Goal: Information Seeking & Learning: Learn about a topic

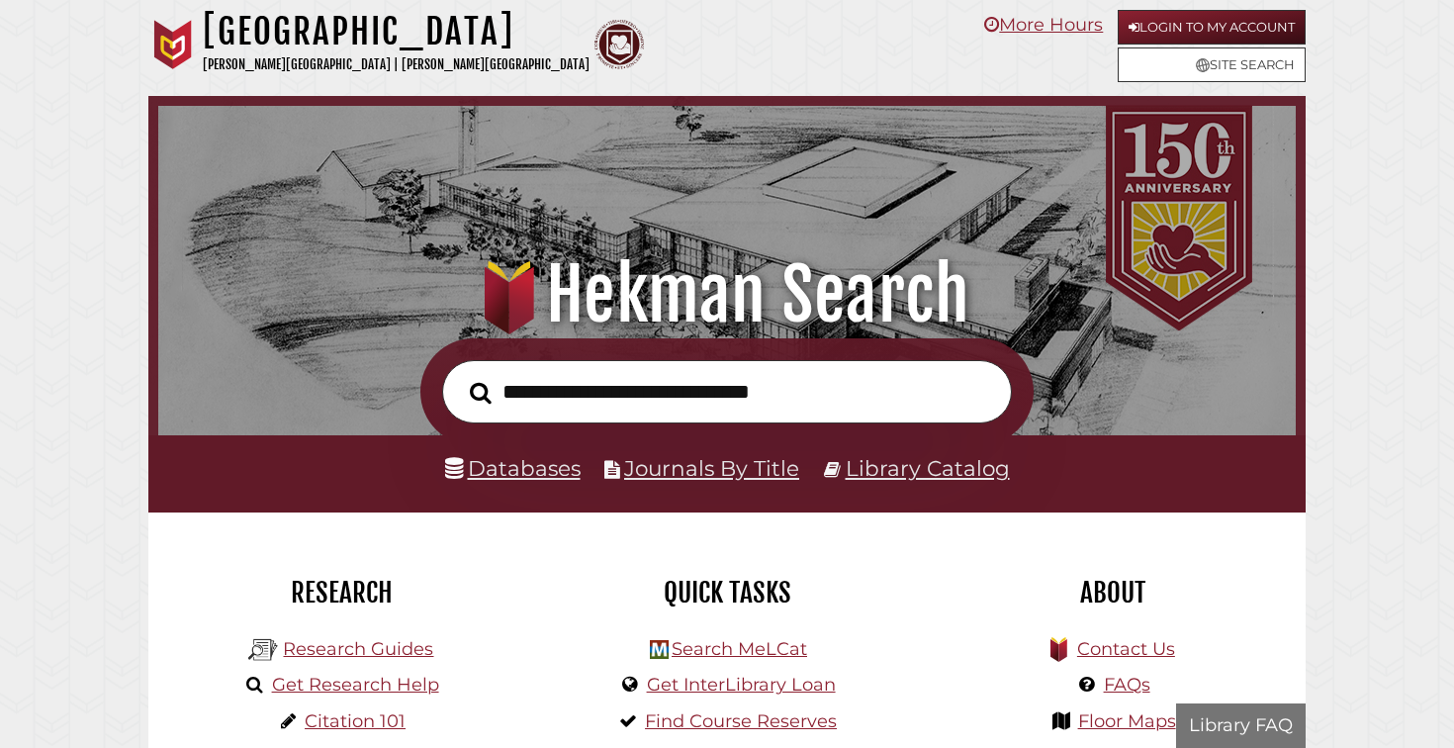
scroll to position [376, 1128]
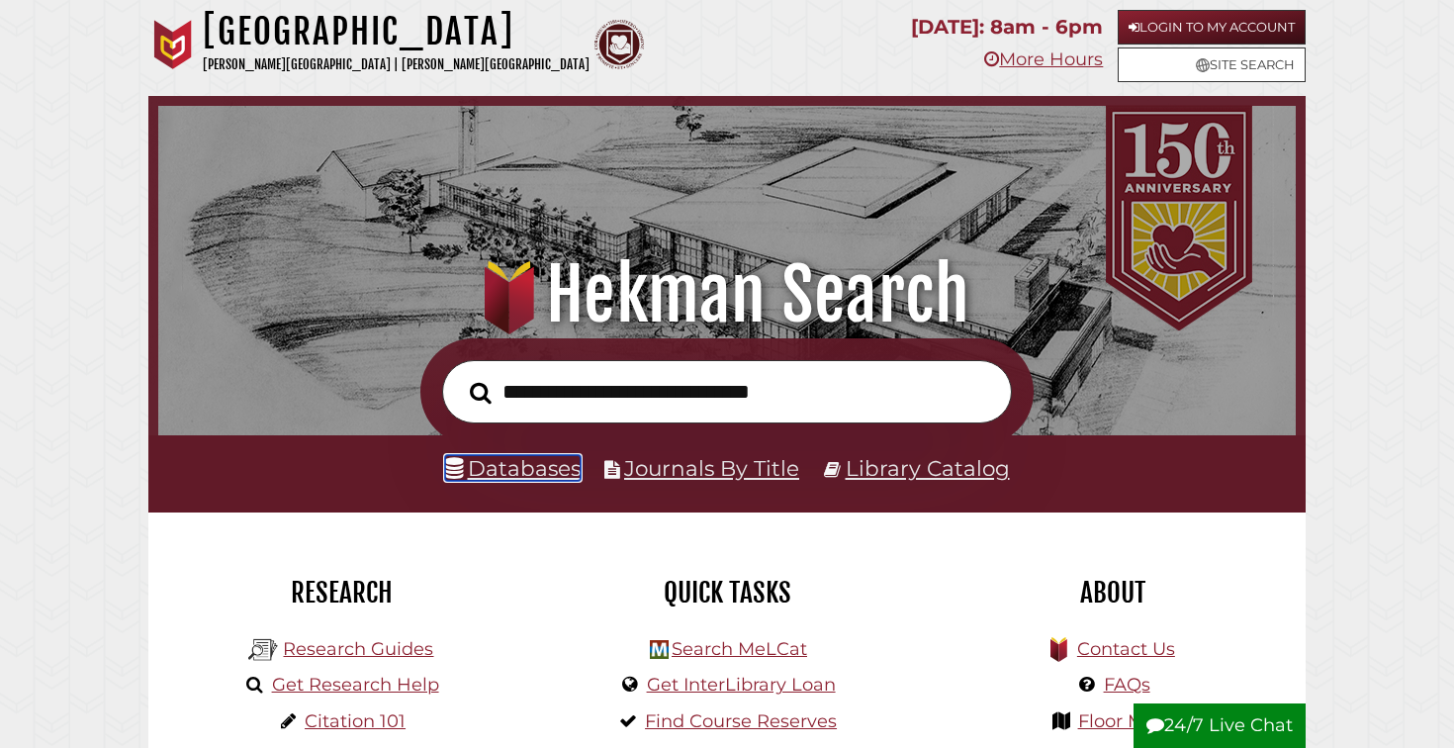
click at [537, 479] on link "Databases" at bounding box center [513, 468] width 136 height 26
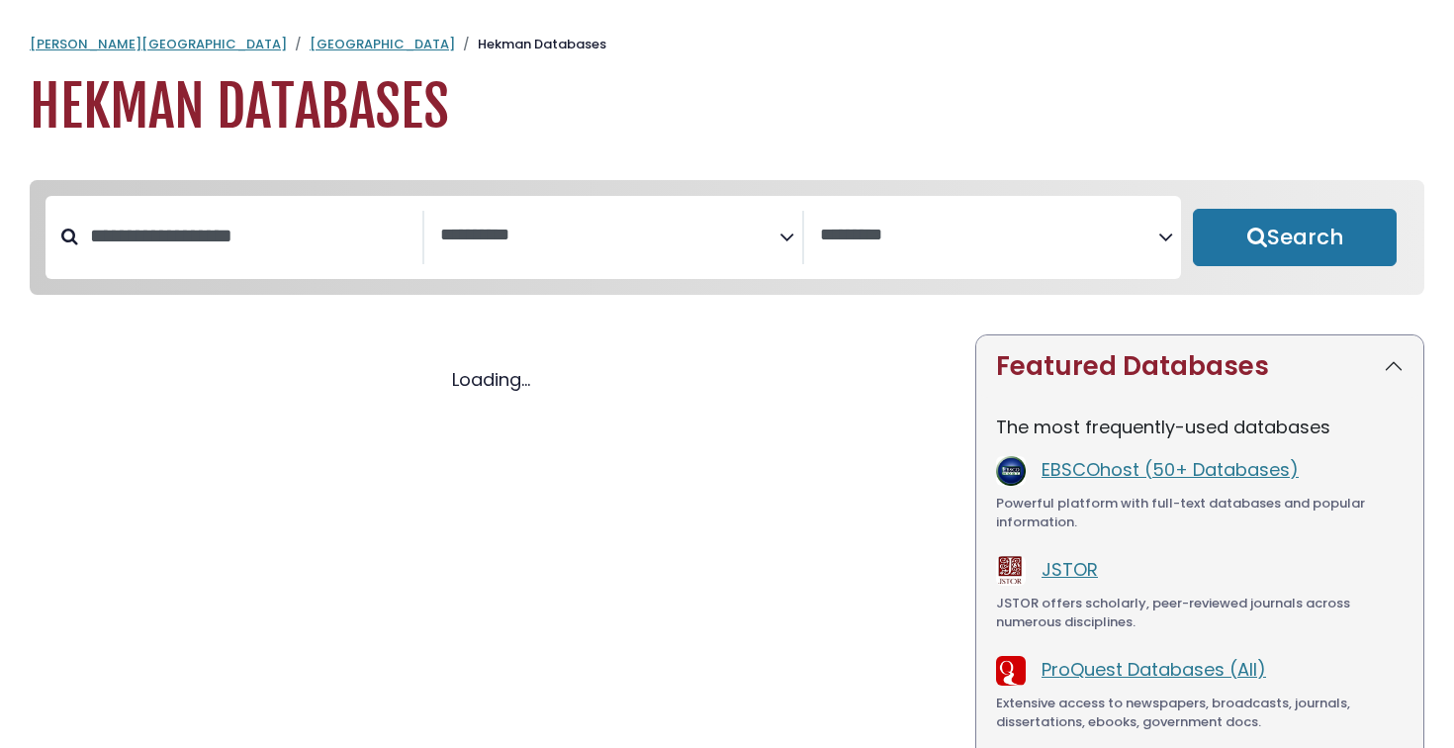
select select "Database Subject Filter"
select select "Database Vendors Filter"
select select "Database Subject Filter"
select select "Database Vendors Filter"
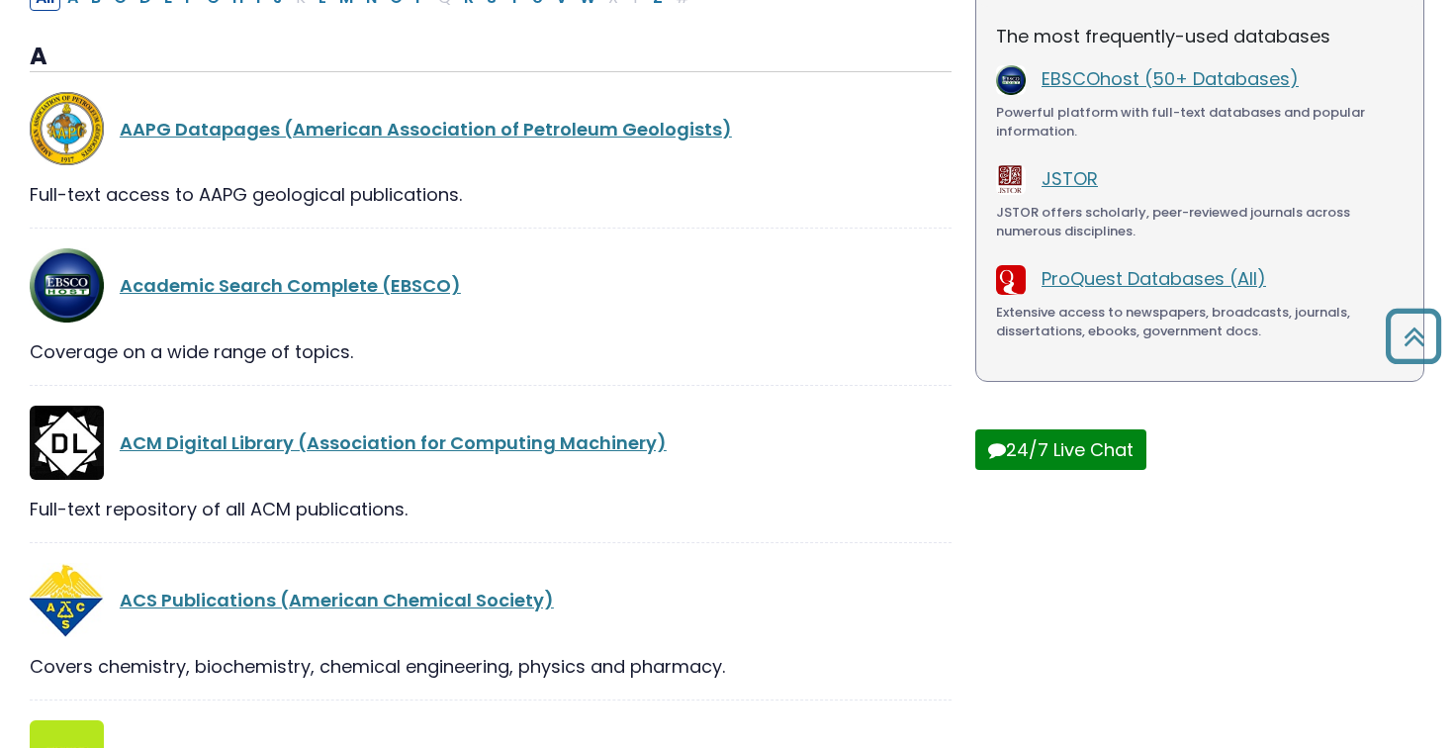
scroll to position [393, 0]
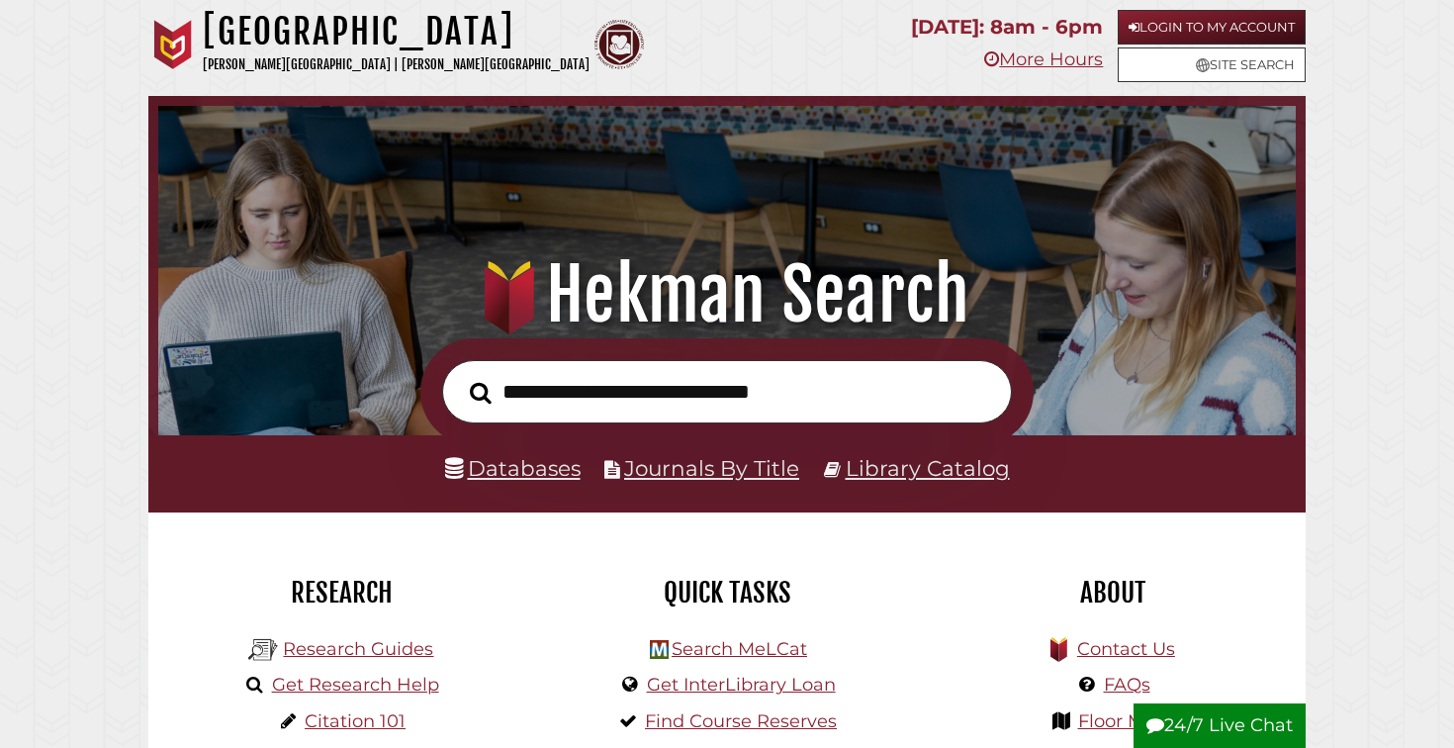
scroll to position [376, 1128]
click at [919, 472] on link "Library Catalog" at bounding box center [928, 468] width 164 height 26
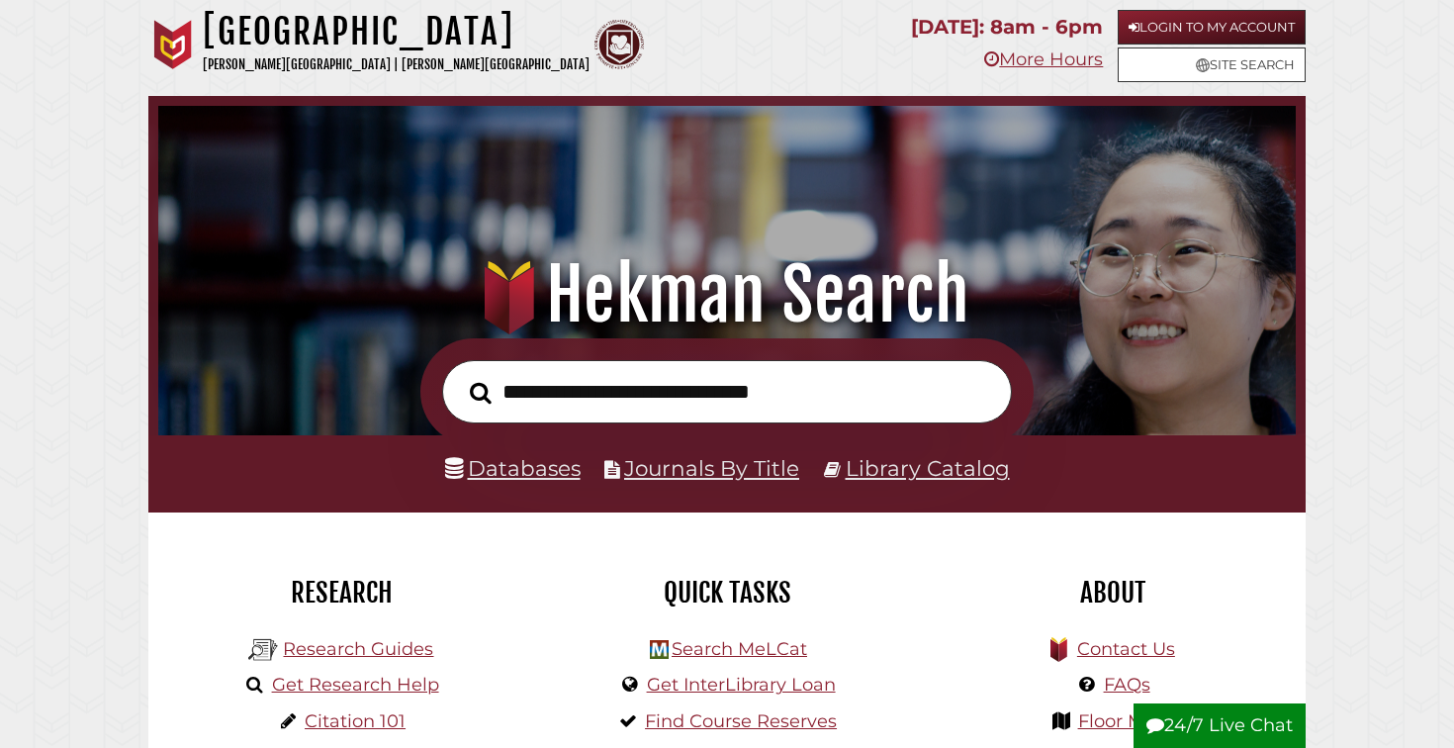
scroll to position [376, 1128]
click at [551, 486] on li "Databases" at bounding box center [513, 469] width 136 height 38
click at [543, 471] on link "Databases" at bounding box center [513, 468] width 136 height 26
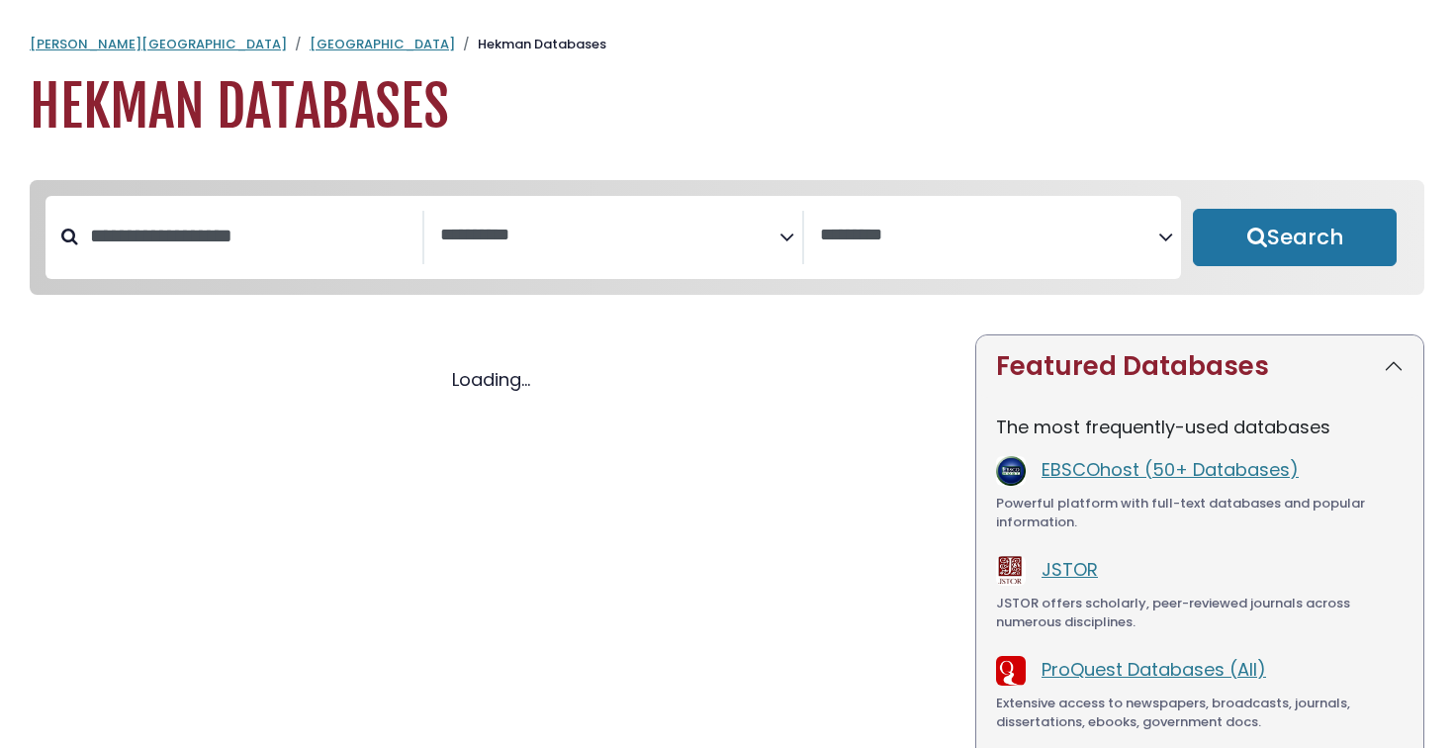
select select "Database Subject Filter"
select select "Database Vendors Filter"
select select "Database Subject Filter"
select select "Database Vendors Filter"
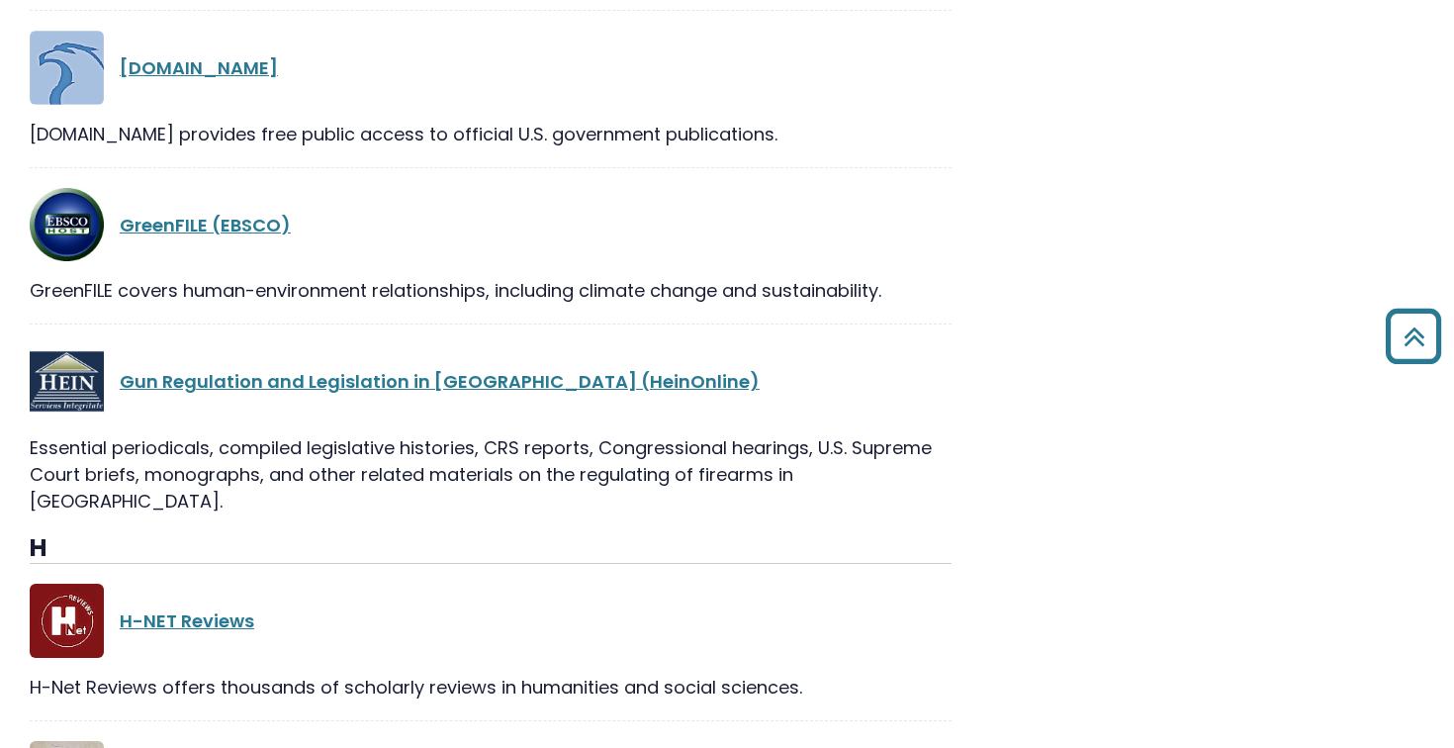
scroll to position [18313, 0]
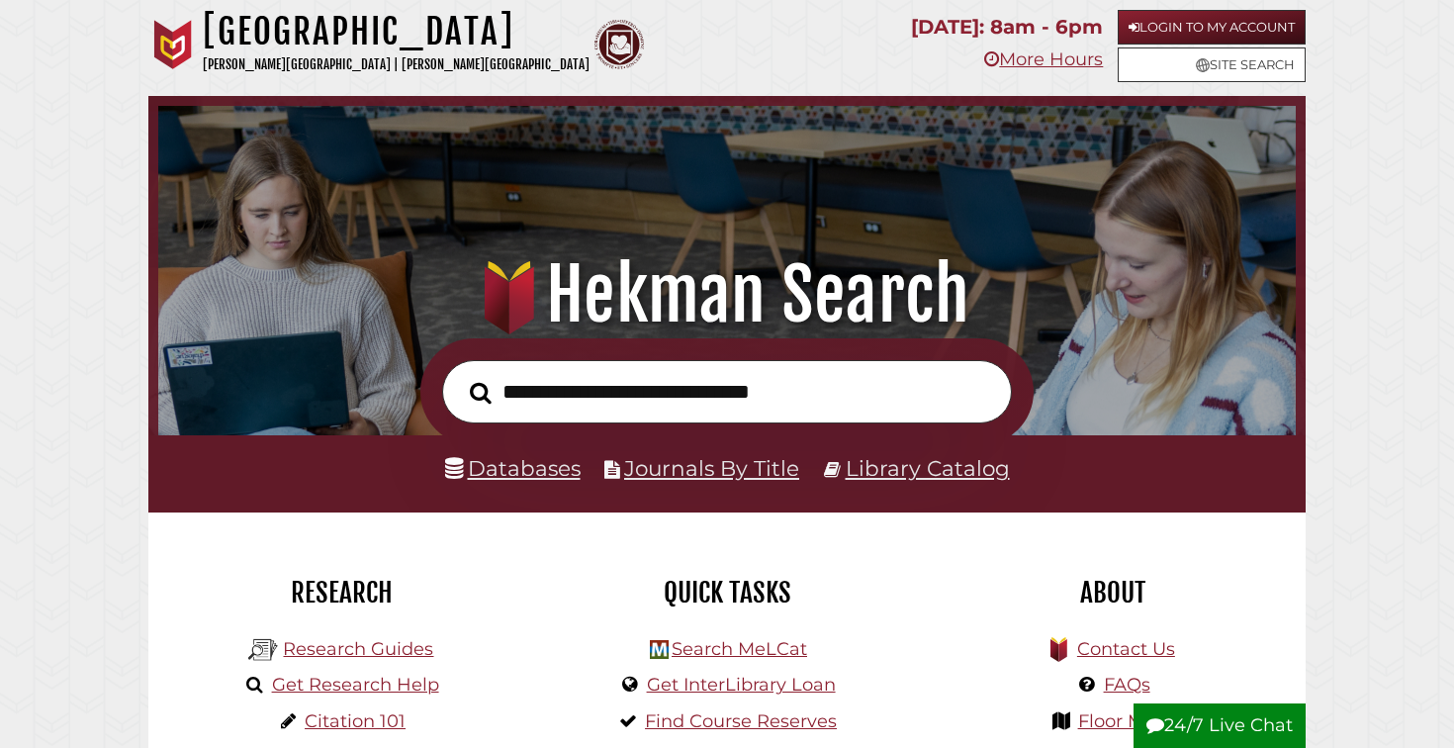
scroll to position [376, 1128]
click at [576, 477] on link "Databases" at bounding box center [513, 468] width 136 height 26
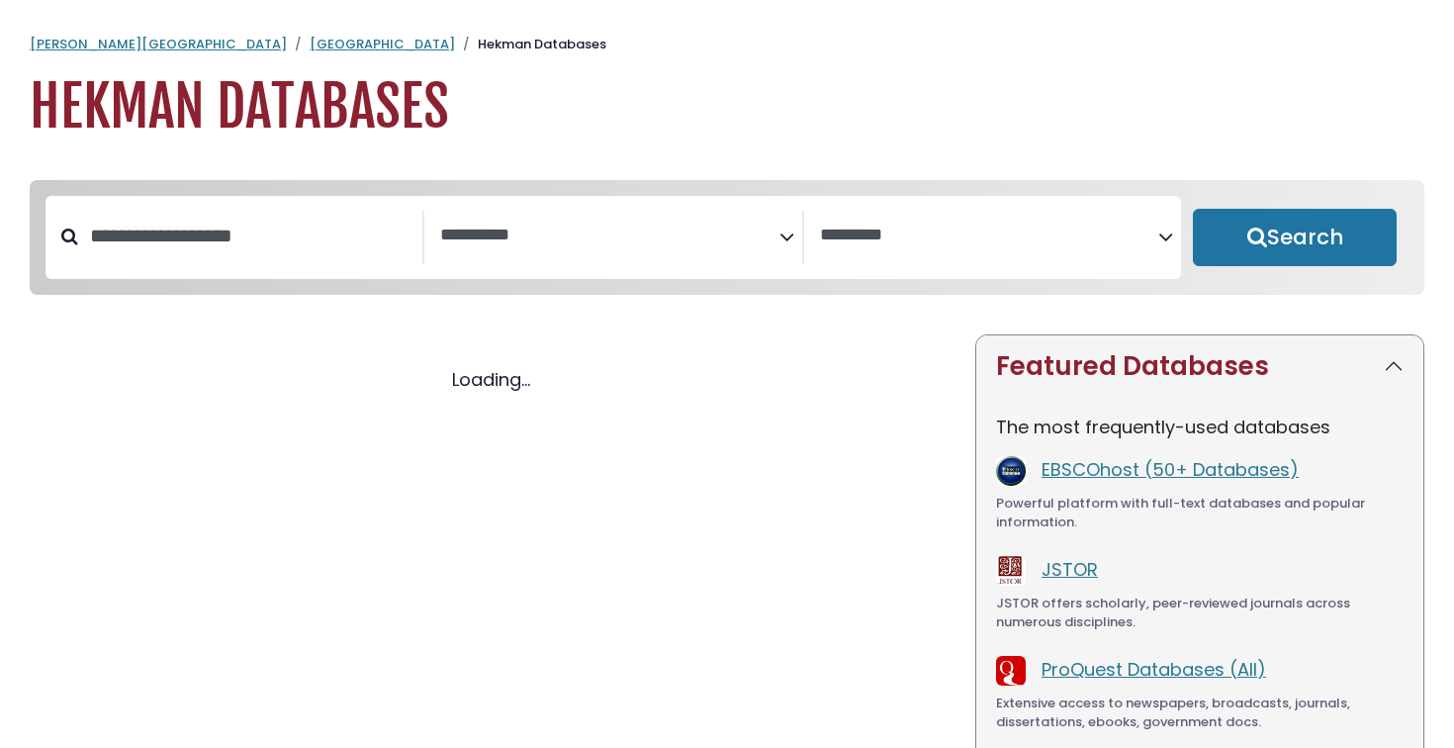
select select "Database Subject Filter"
select select "Database Vendors Filter"
select select "Database Subject Filter"
select select "Database Vendors Filter"
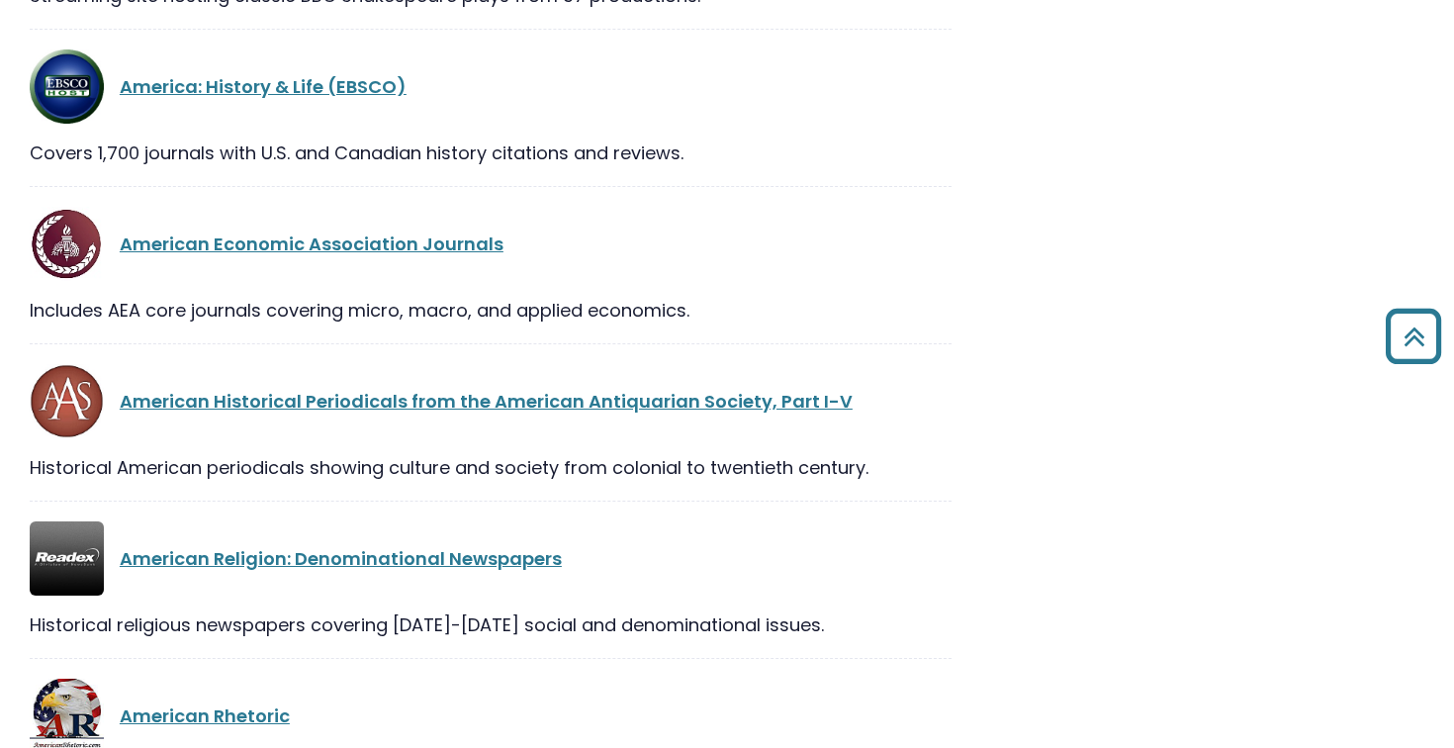
scroll to position [2196, 0]
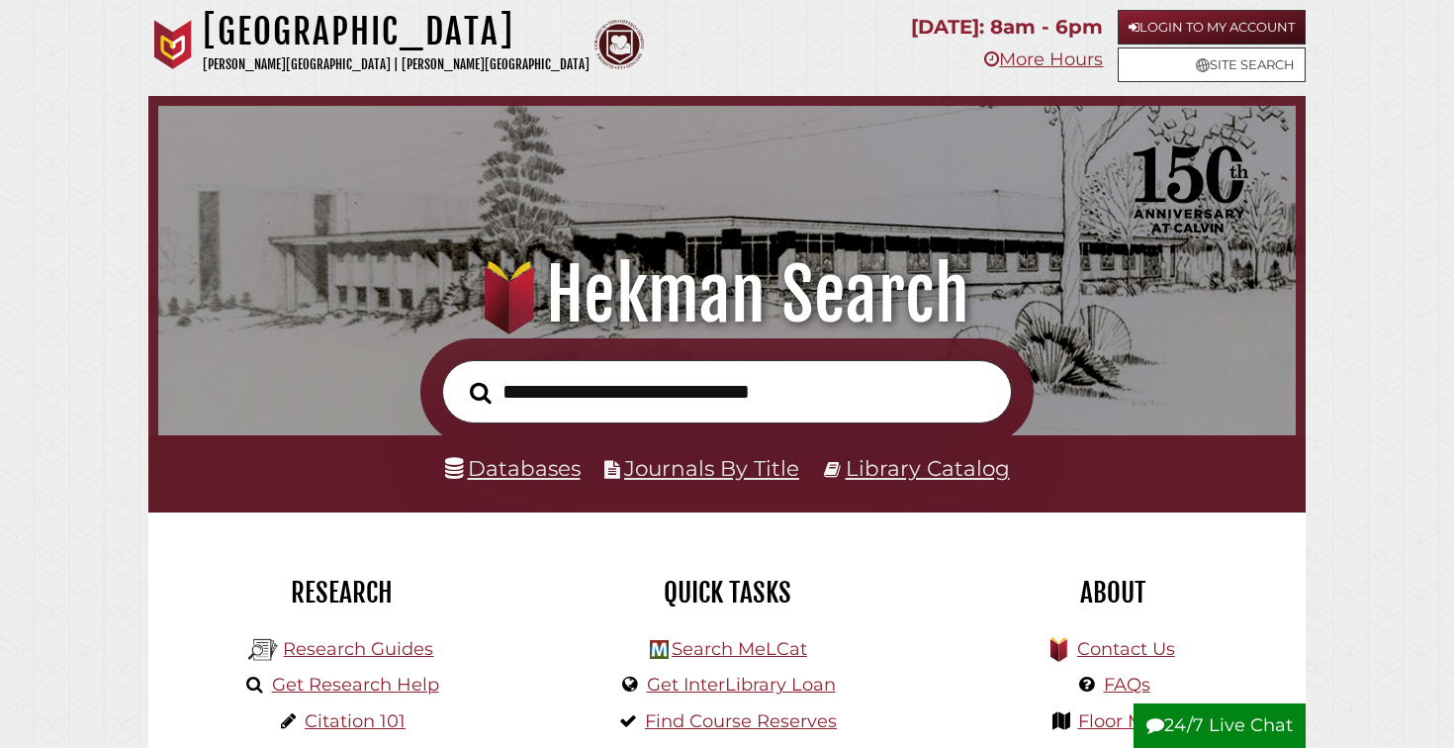
scroll to position [376, 1128]
click at [376, 648] on link "Research Guides" at bounding box center [358, 649] width 150 height 22
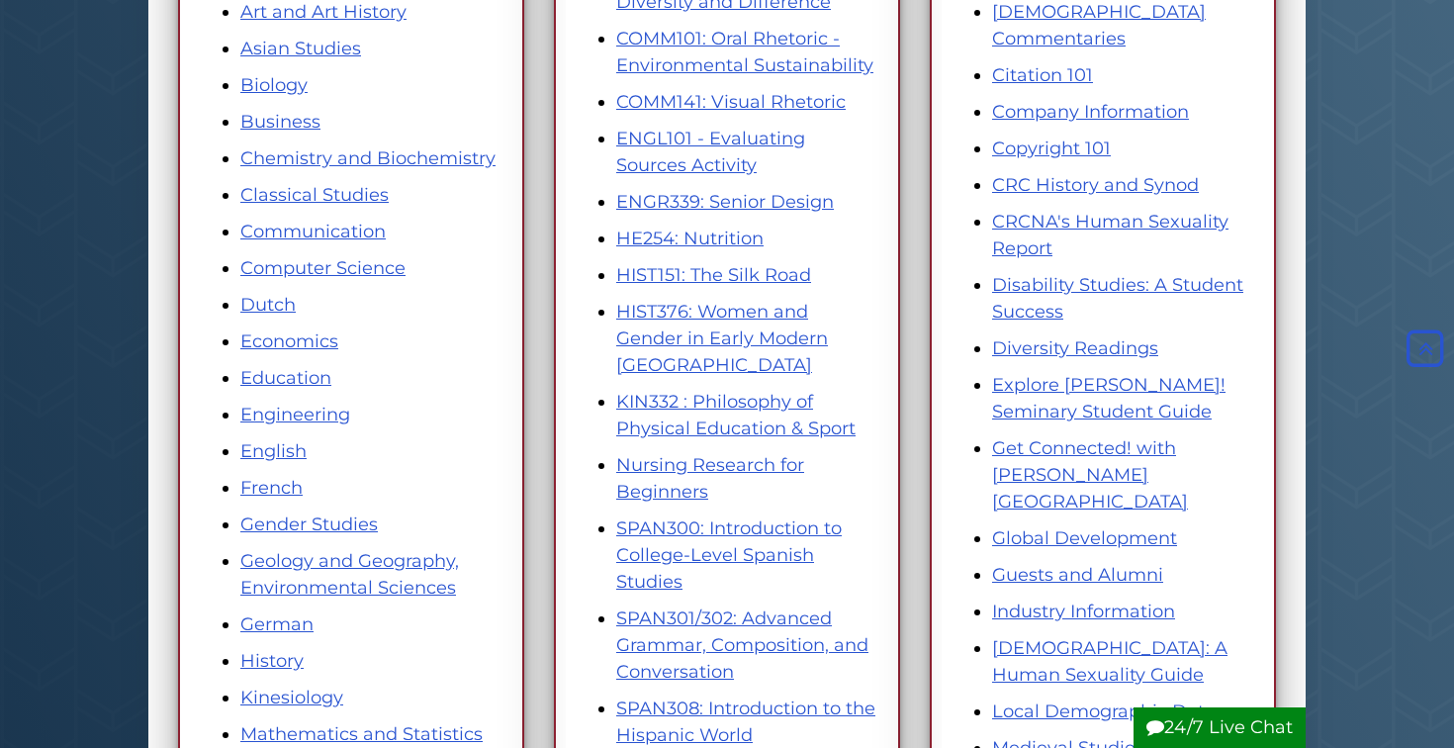
scroll to position [450, 0]
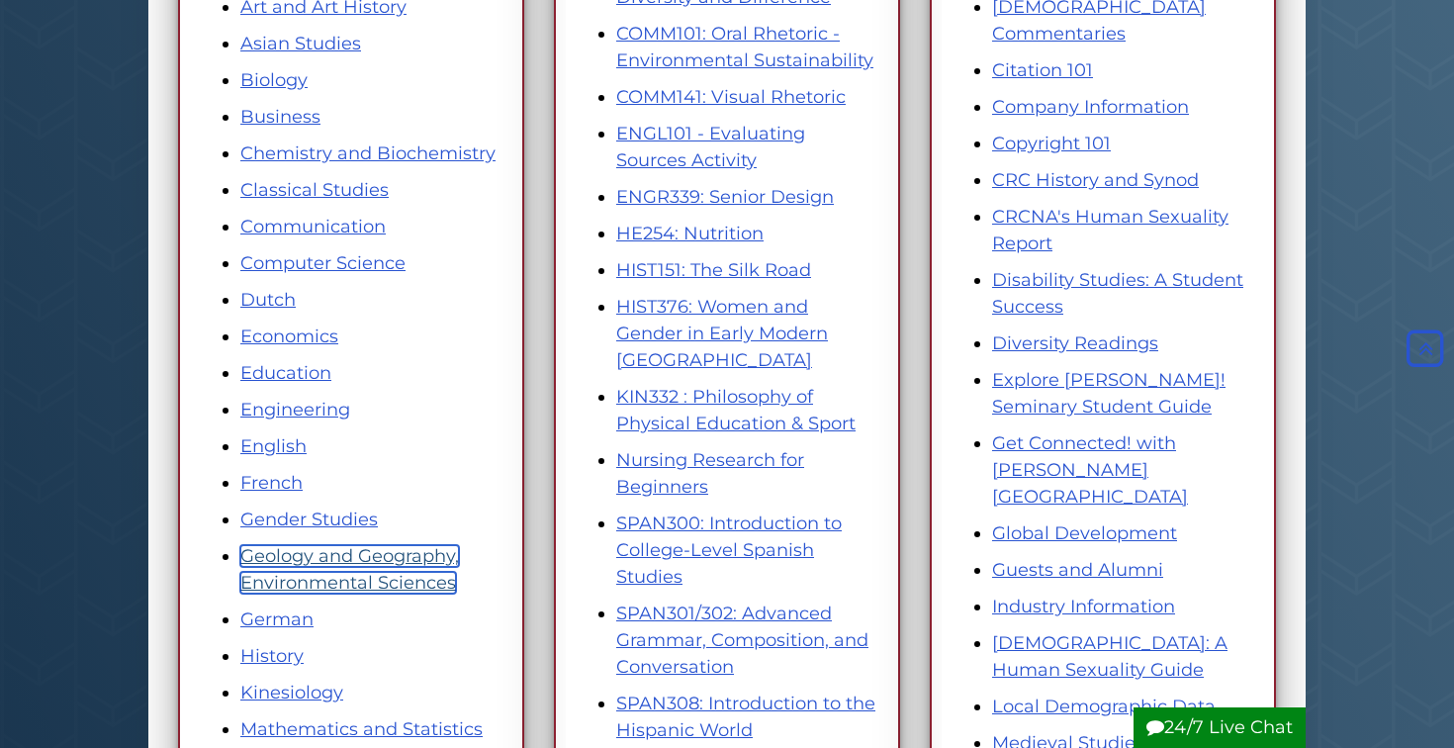
click at [353, 567] on link "Geology and Geography, Environmental Sciences" at bounding box center [349, 569] width 219 height 48
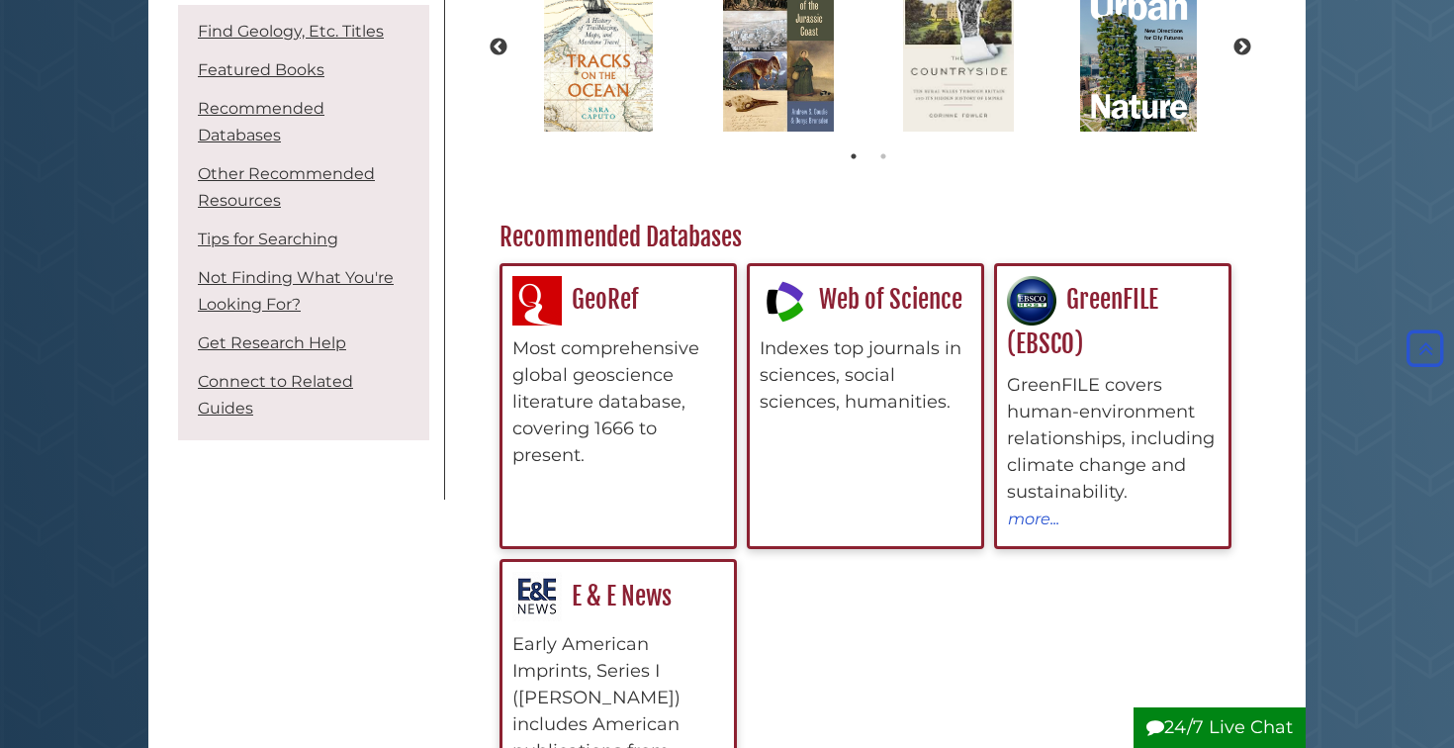
scroll to position [503, 0]
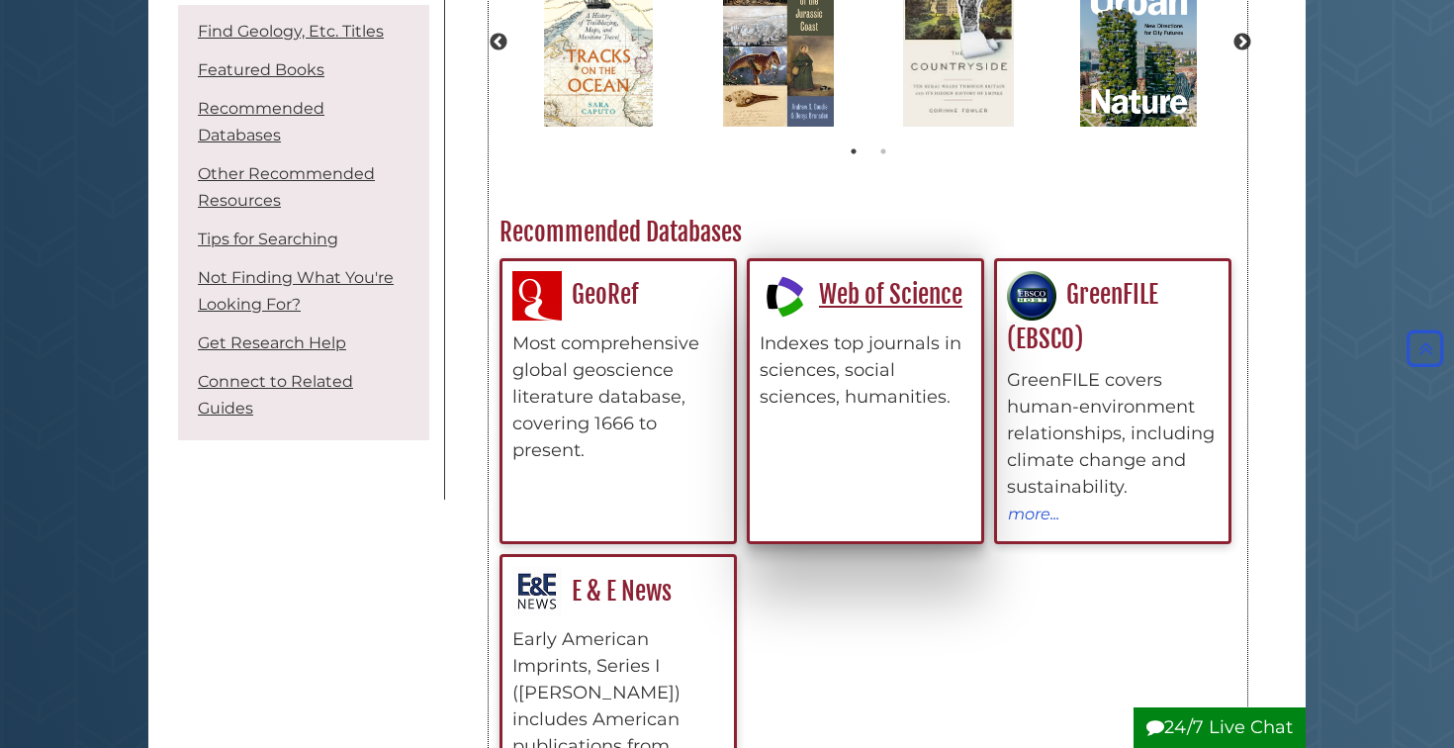
click at [830, 322] on div "Web of Science Indexes top journals in sciences, social sciences, humanities." at bounding box center [866, 340] width 212 height 139
click at [829, 304] on link "Web of Science" at bounding box center [861, 294] width 203 height 31
